Goal: Task Accomplishment & Management: Manage account settings

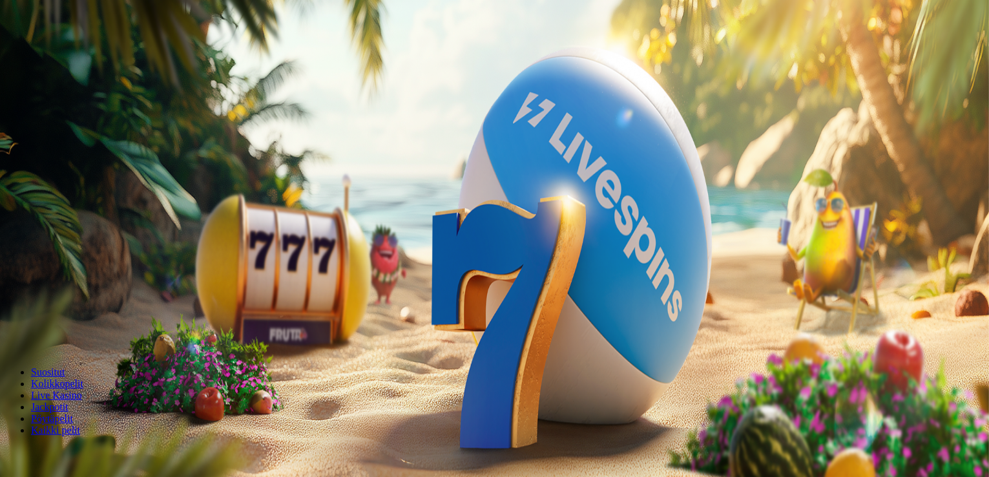
click at [78, 52] on span "Kirjaudu" at bounding box center [90, 47] width 32 height 10
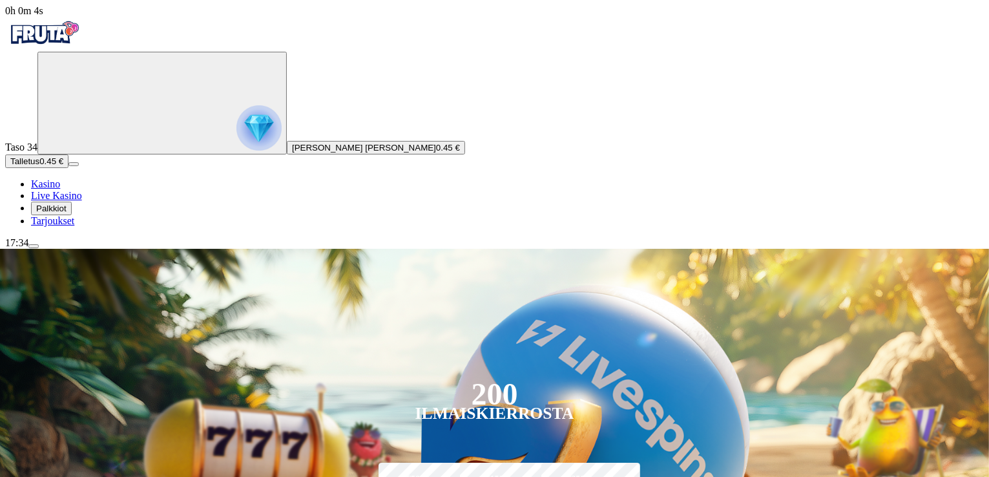
click at [236, 135] on img "Primary" at bounding box center [258, 127] width 45 height 45
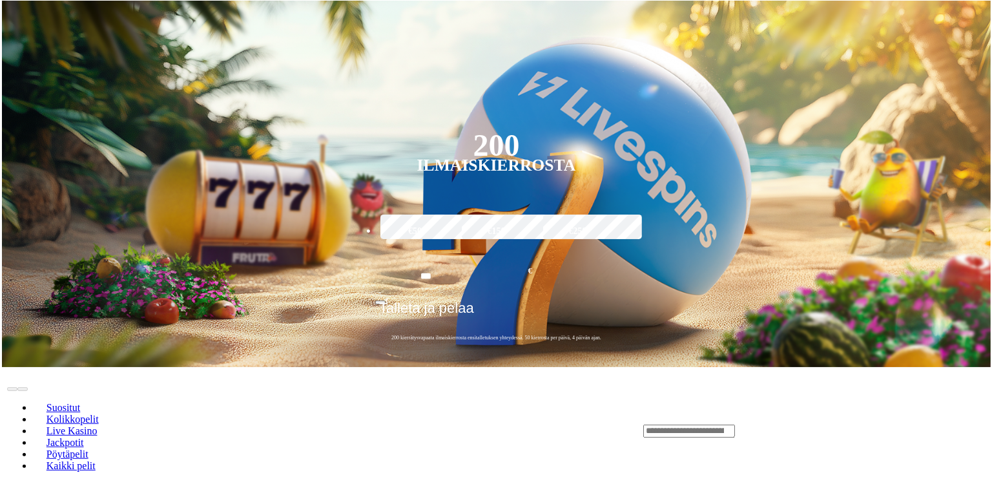
scroll to position [695, 0]
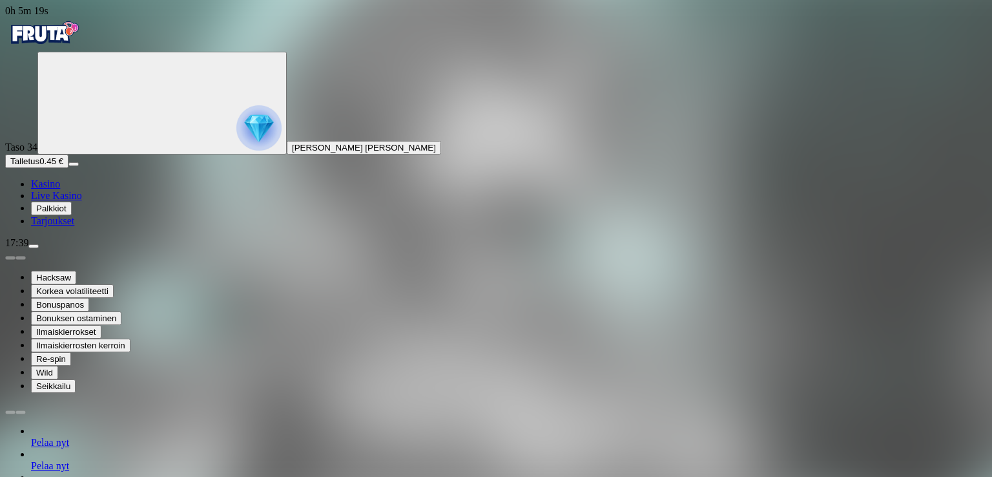
click at [60, 189] on span "Kasino" at bounding box center [45, 183] width 29 height 11
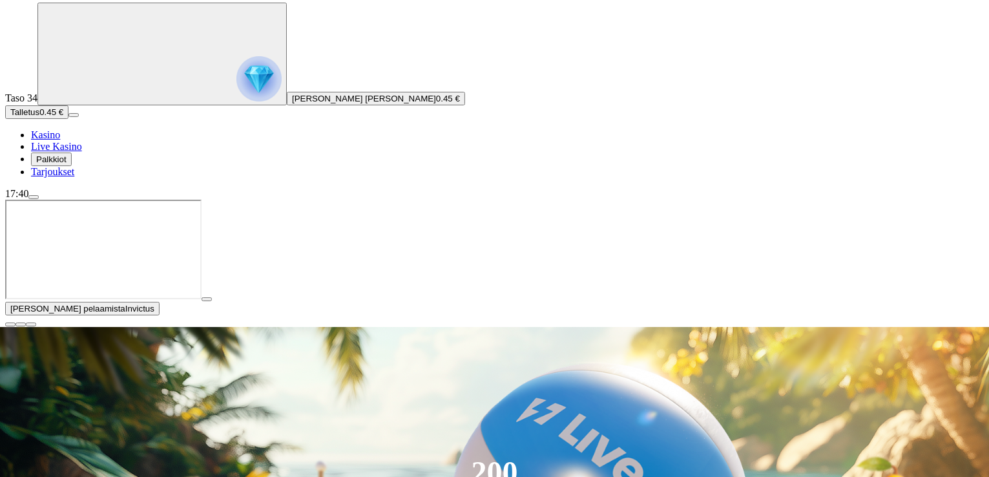
scroll to position [129, 0]
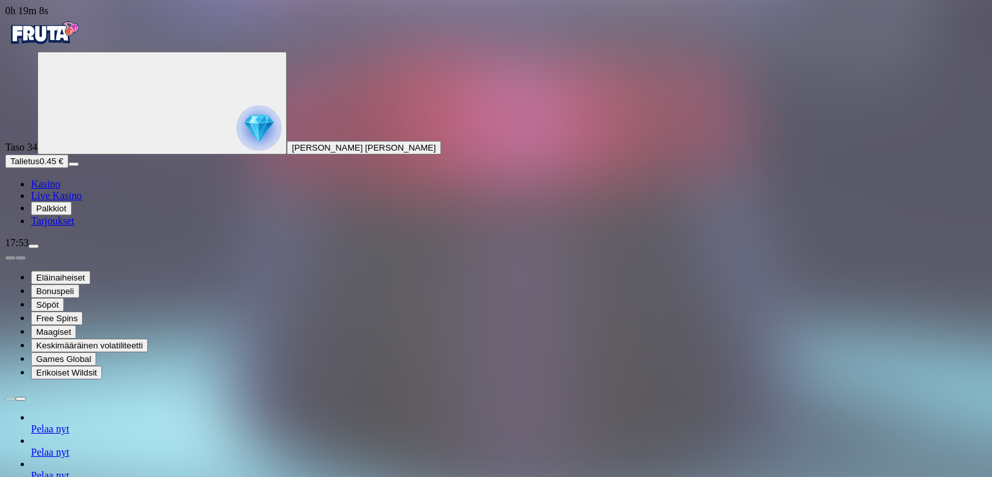
click at [236, 138] on img "Primary" at bounding box center [258, 127] width 45 height 45
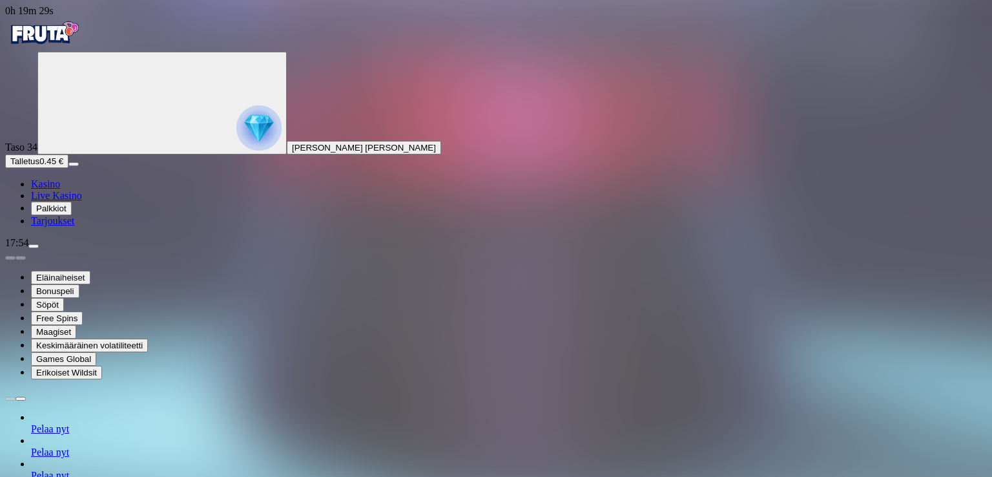
click at [34, 246] on span "menu icon" at bounding box center [34, 246] width 0 height 0
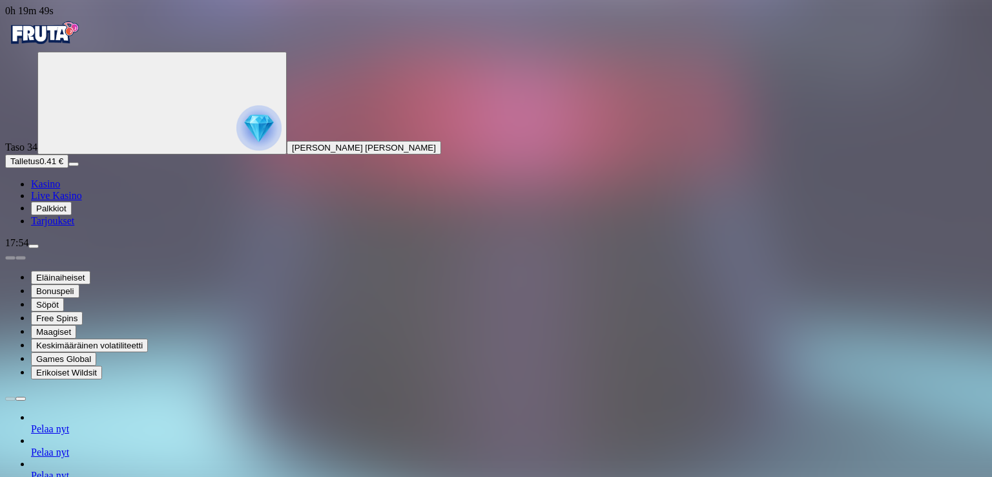
type input "**"
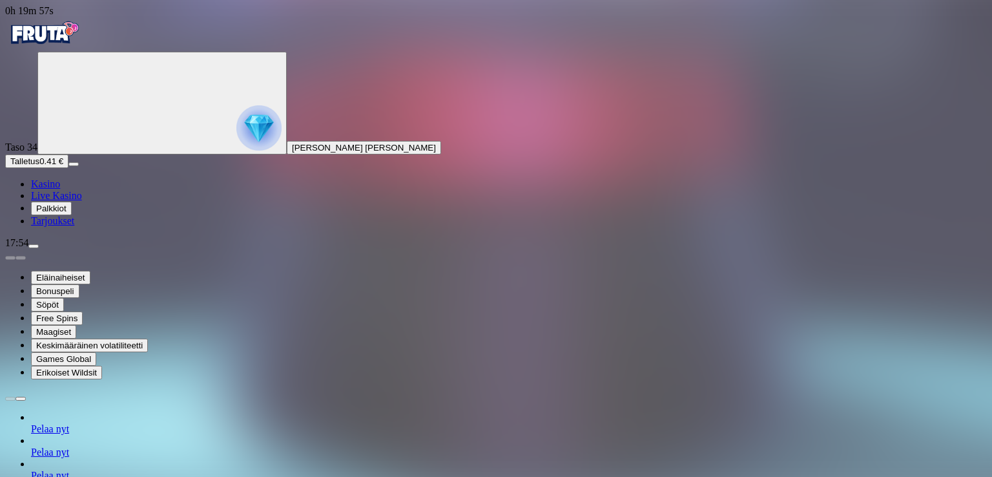
click at [34, 246] on span "menu icon" at bounding box center [34, 246] width 0 height 0
